Goal: Information Seeking & Learning: Learn about a topic

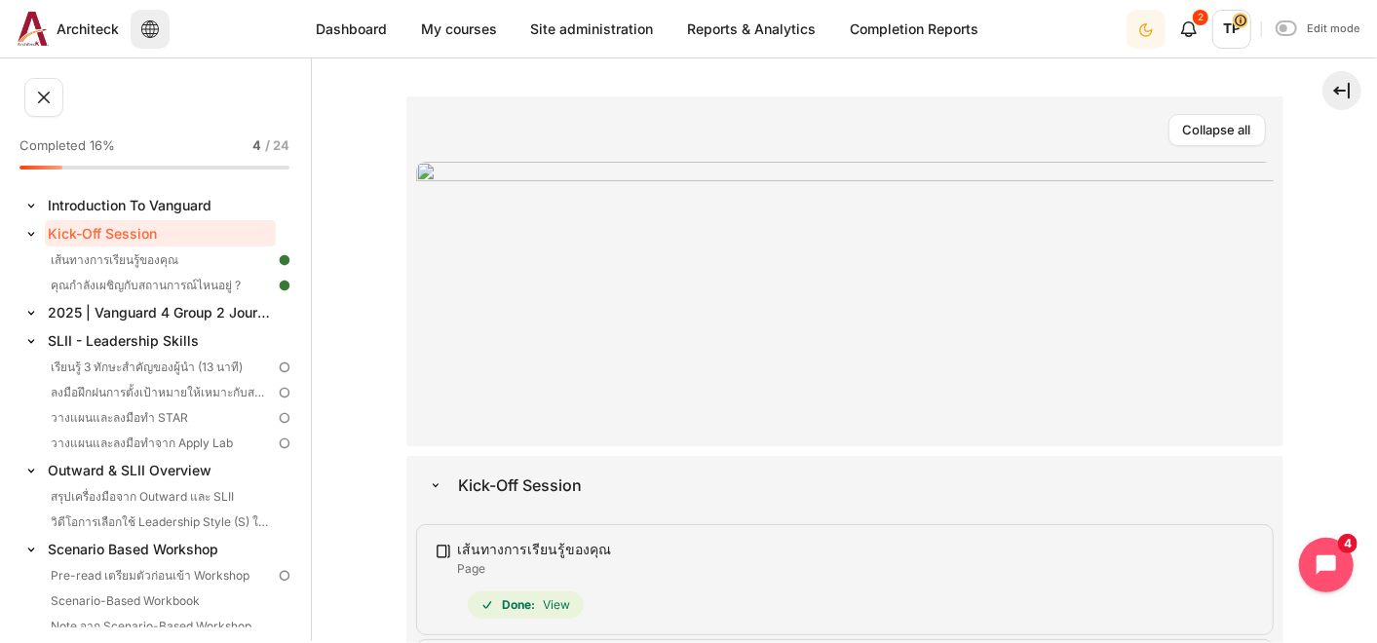
scroll to position [433, 0]
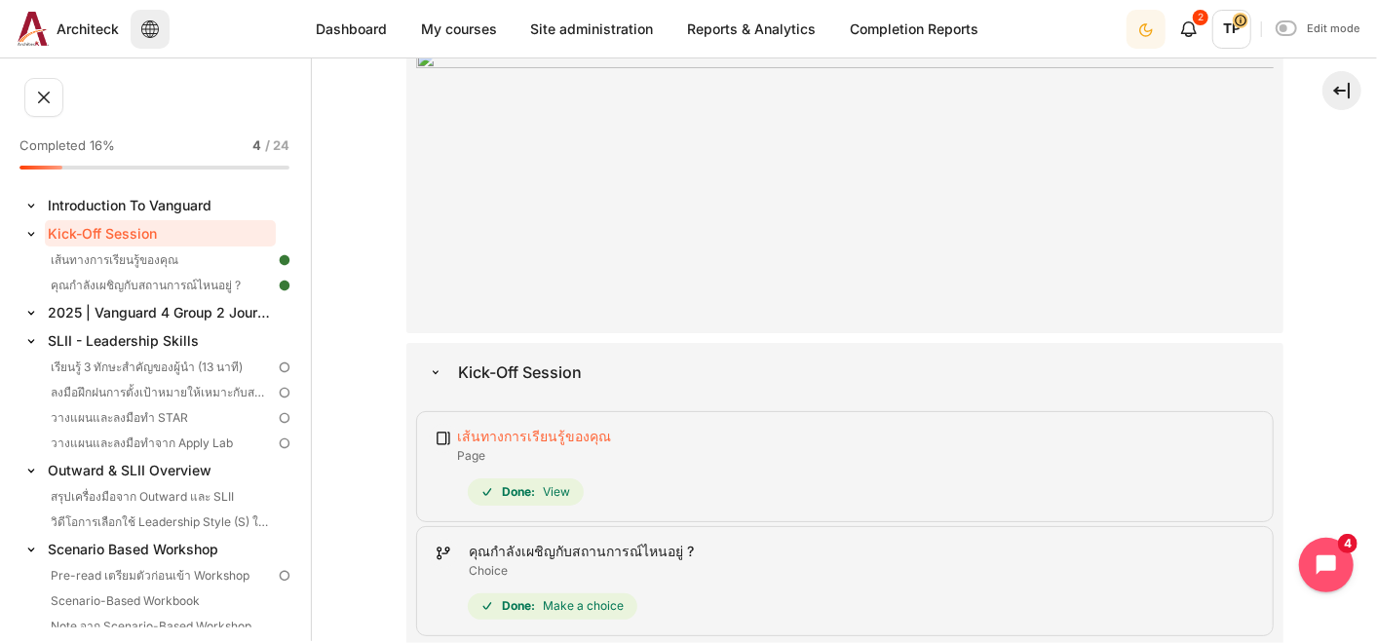
click at [484, 428] on link "เส้นทางการเรียนรู้ของคุณ Page" at bounding box center [535, 436] width 154 height 17
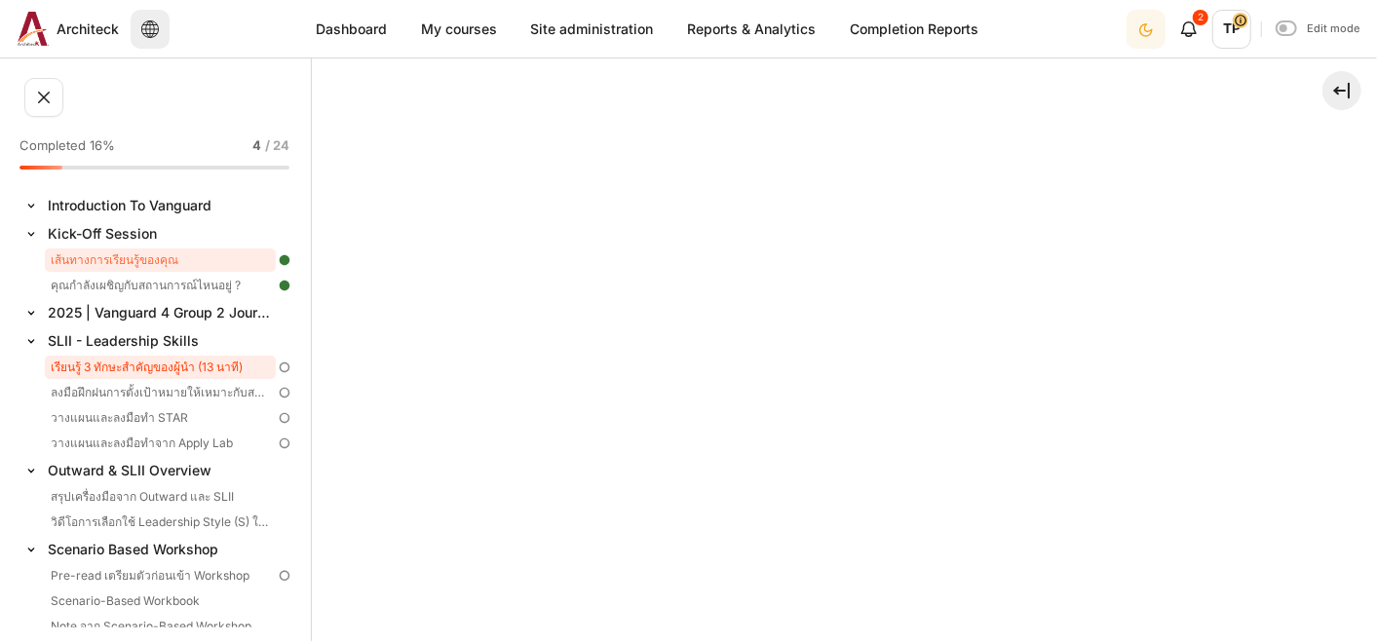
scroll to position [131, 0]
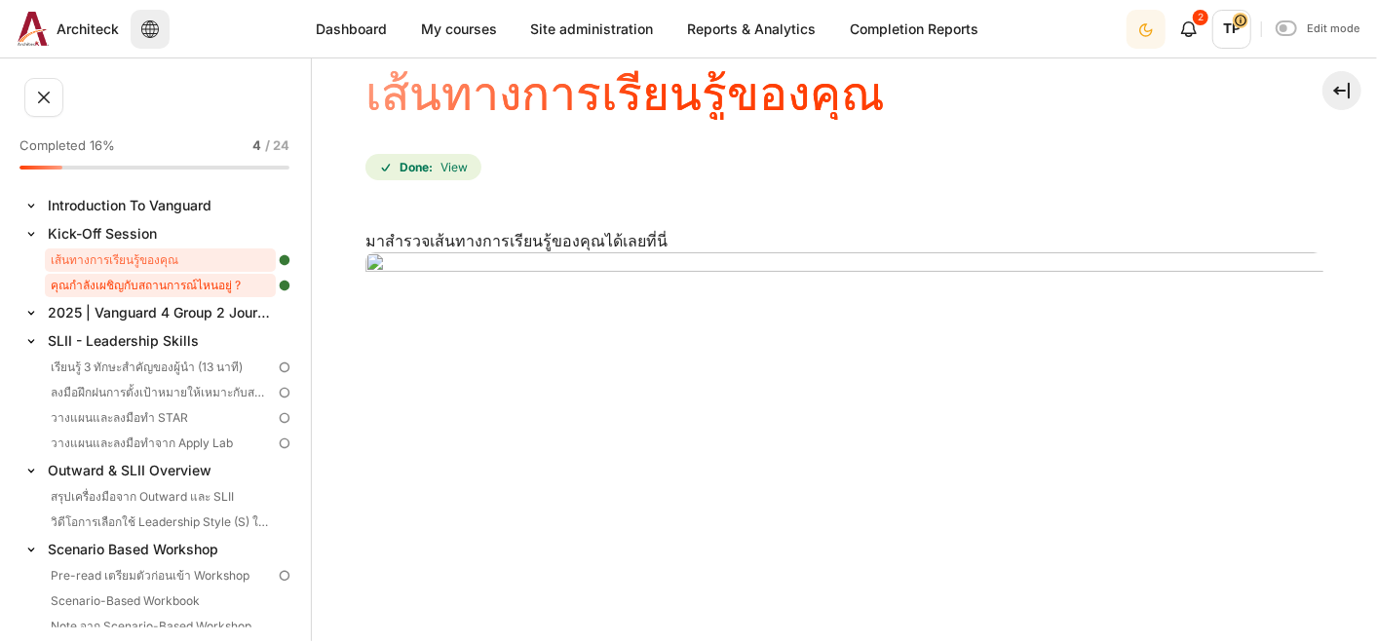
click at [138, 291] on link "คุณกำลังเผชิญกับสถานการณ์ไหนอยู่ ?" at bounding box center [160, 285] width 231 height 23
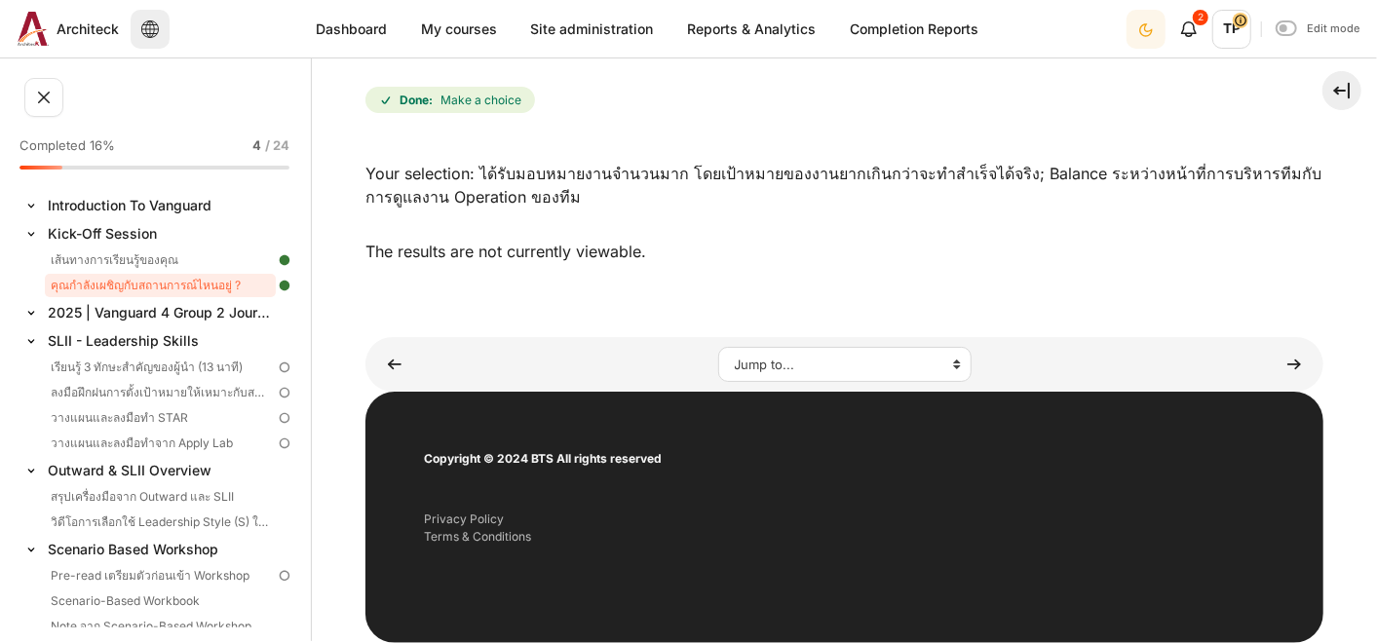
scroll to position [517, 0]
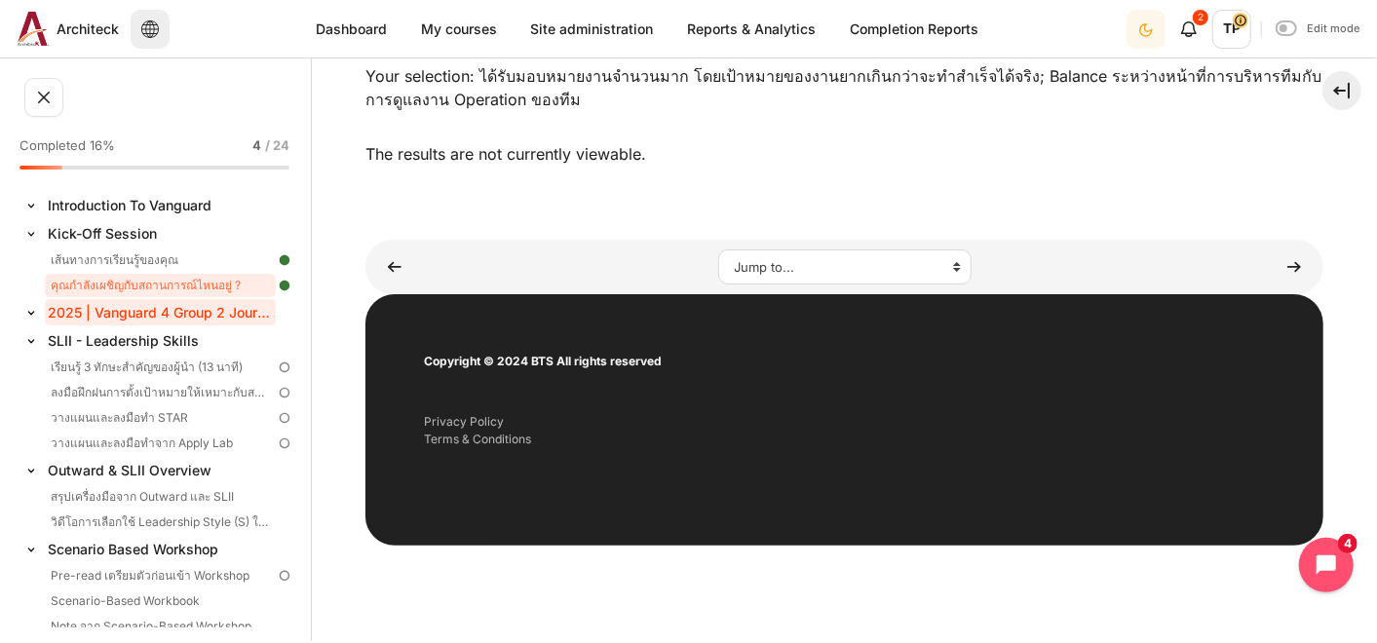
click at [124, 307] on link "2025 | Vanguard 4 Group 2 Journey in Feb-Mar" at bounding box center [160, 312] width 231 height 26
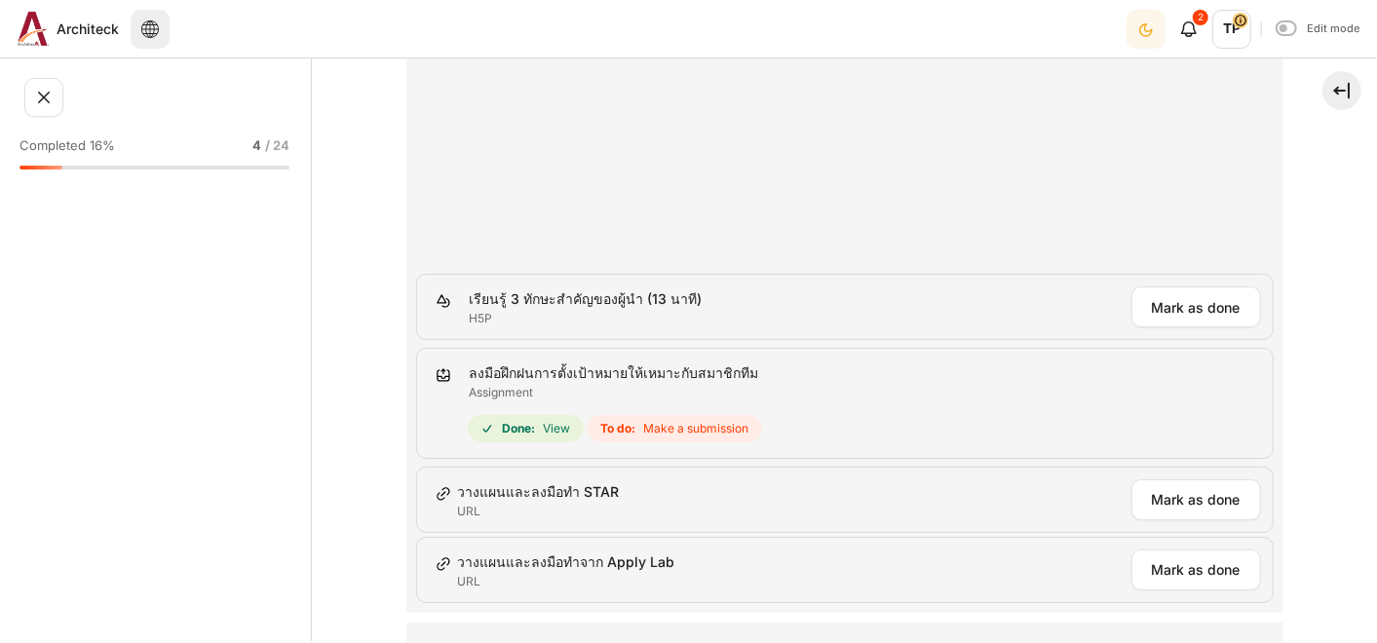
scroll to position [87, 0]
